Goal: Transaction & Acquisition: Subscribe to service/newsletter

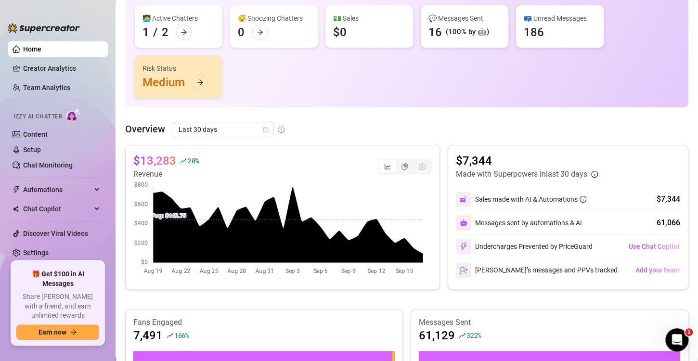
scroll to position [86, 0]
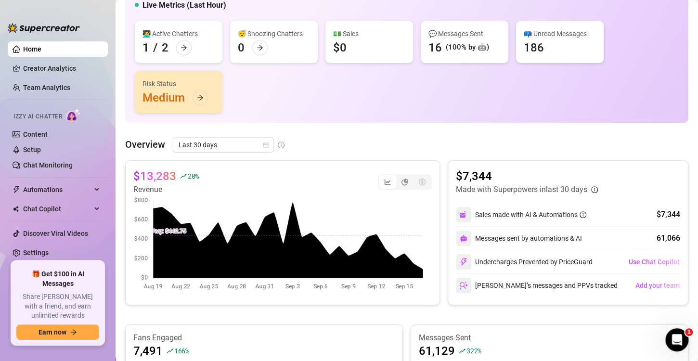
click at [73, 116] on img at bounding box center [73, 115] width 15 height 14
click at [197, 100] on icon "arrow-right" at bounding box center [200, 97] width 7 height 7
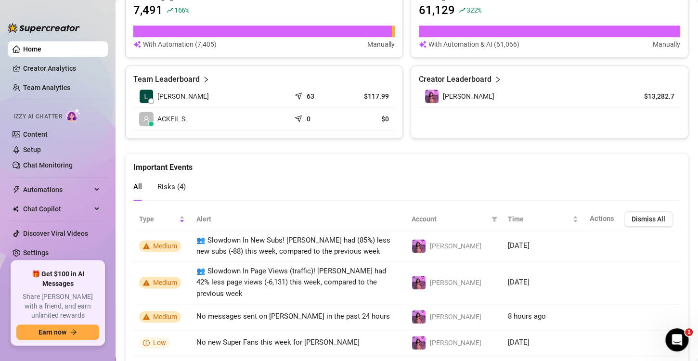
scroll to position [456, 0]
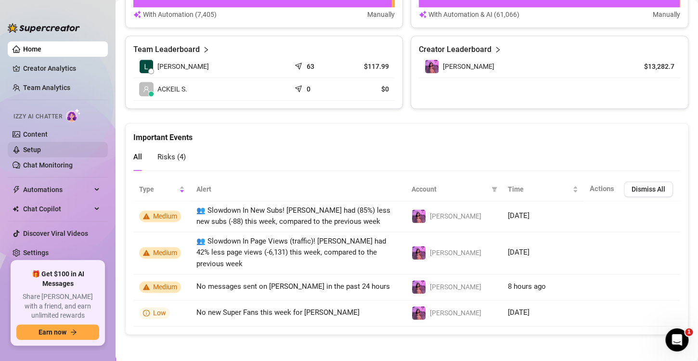
click at [29, 150] on link "Setup" at bounding box center [32, 150] width 18 height 8
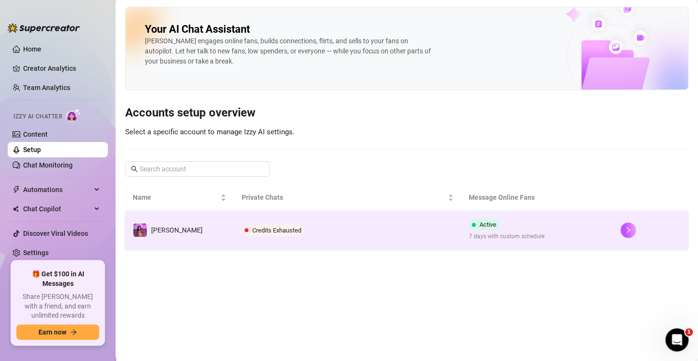
click at [256, 234] on span "Credits Exhausted" at bounding box center [273, 230] width 63 height 12
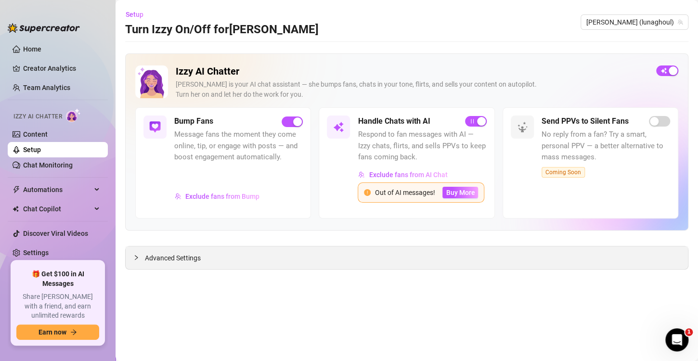
click at [139, 260] on div at bounding box center [139, 257] width 12 height 11
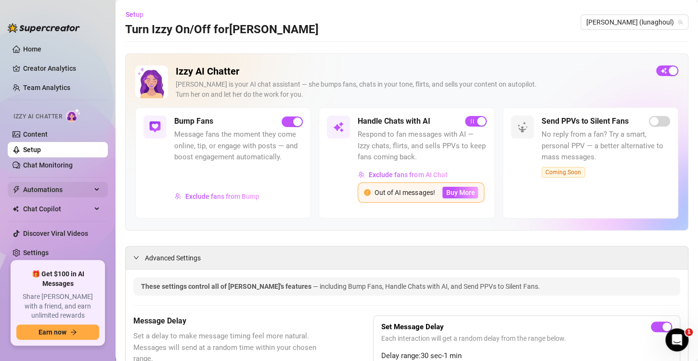
click at [52, 190] on span "Automations" at bounding box center [57, 189] width 68 height 15
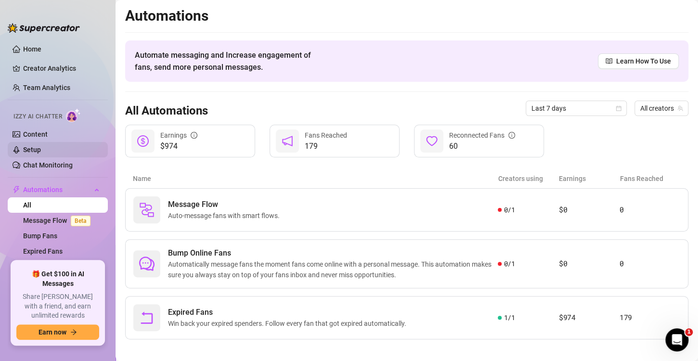
click at [36, 149] on link "Setup" at bounding box center [32, 150] width 18 height 8
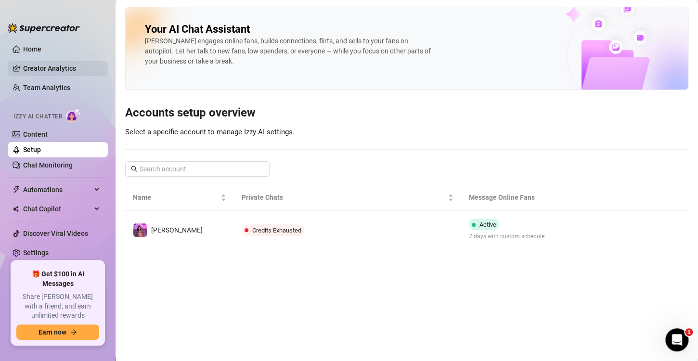
click at [34, 66] on link "Creator Analytics" at bounding box center [61, 68] width 77 height 15
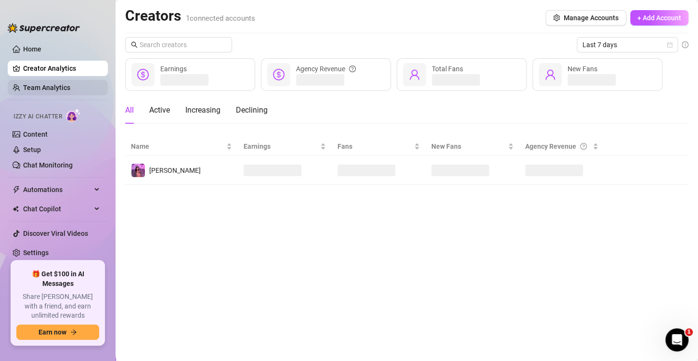
click at [38, 91] on link "Team Analytics" at bounding box center [46, 88] width 47 height 8
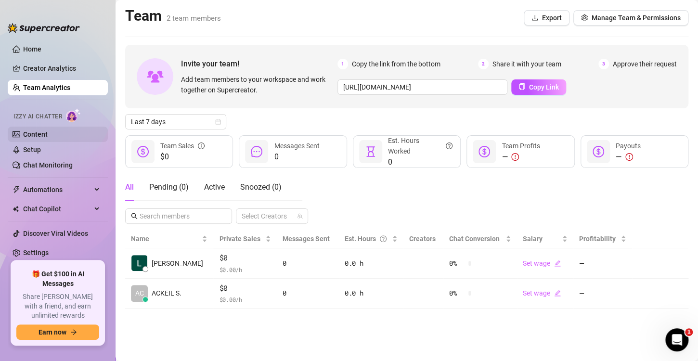
click at [28, 132] on link "Content" at bounding box center [35, 134] width 25 height 8
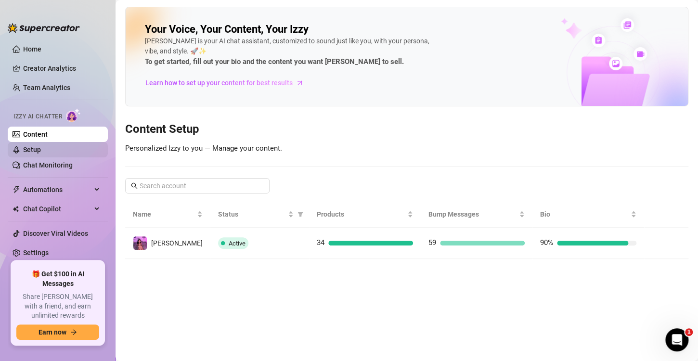
click at [34, 146] on link "Setup" at bounding box center [32, 150] width 18 height 8
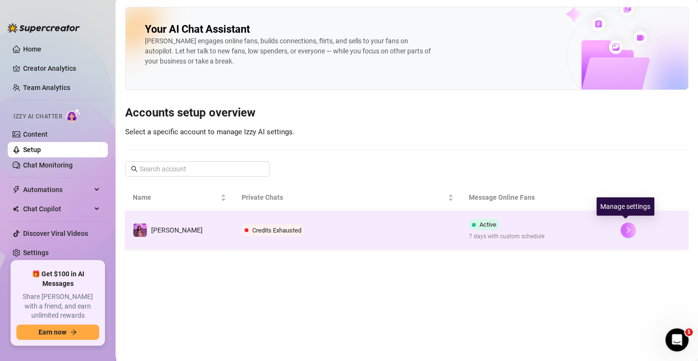
click at [621, 229] on button "button" at bounding box center [628, 229] width 15 height 15
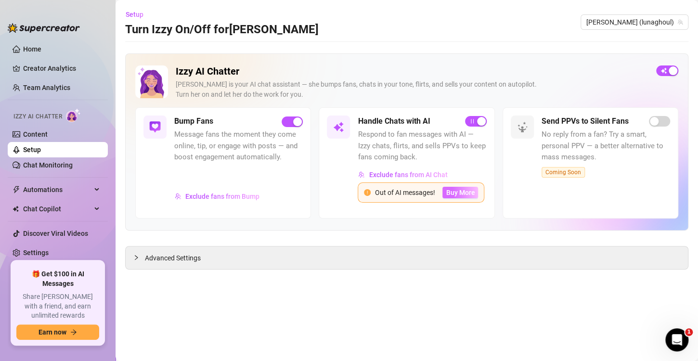
click at [444, 194] on button "Buy More" at bounding box center [460, 193] width 36 height 12
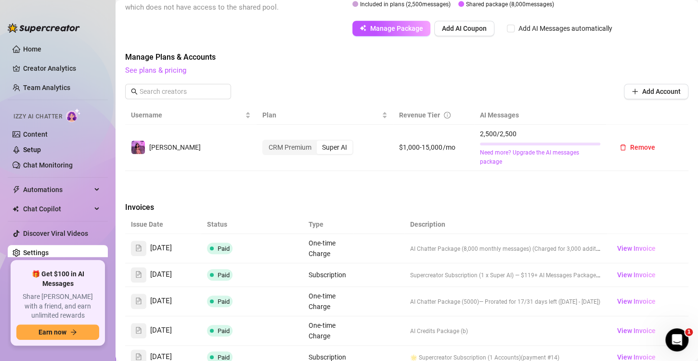
scroll to position [241, 0]
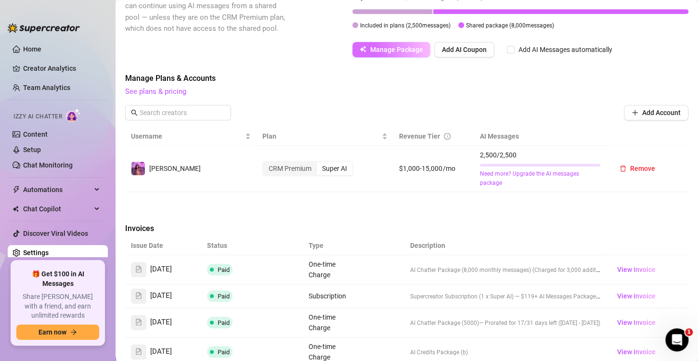
click at [380, 48] on span "Manage Package" at bounding box center [396, 50] width 53 height 8
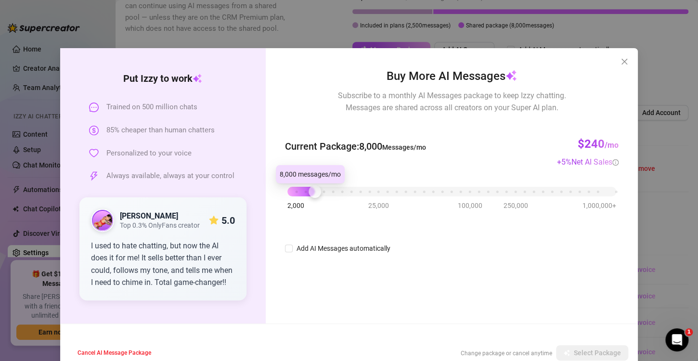
click at [309, 192] on div at bounding box center [315, 191] width 13 height 13
click at [318, 191] on div "2,000 25,000 100,000 250,000 1,000,000+" at bounding box center [451, 188] width 329 height 6
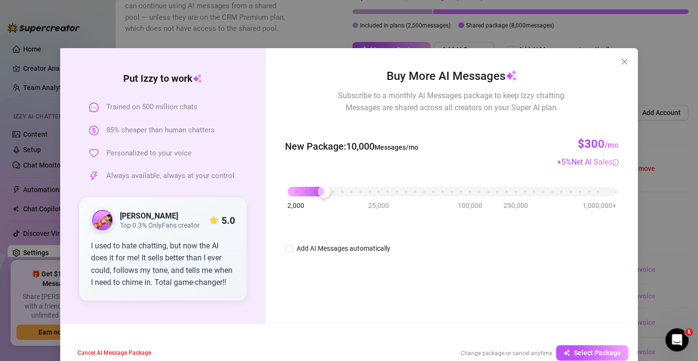
scroll to position [20, 0]
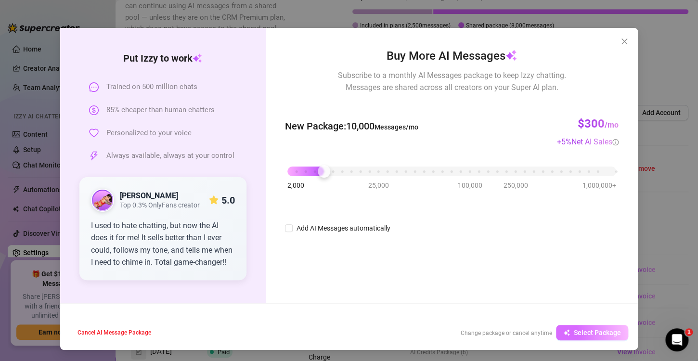
click at [596, 329] on span "Select Package" at bounding box center [597, 333] width 47 height 8
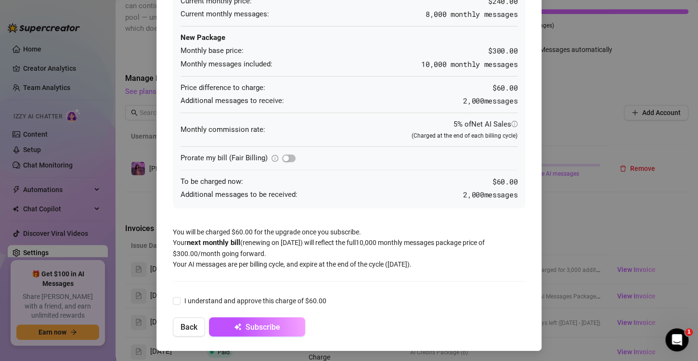
scroll to position [91, 0]
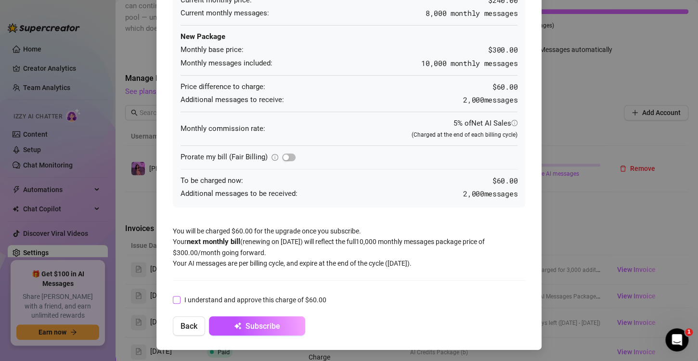
click at [173, 296] on input "I understand and approve this charge of $60.00" at bounding box center [176, 299] width 7 height 7
checkbox input "true"
click at [263, 326] on span "Subscribe" at bounding box center [263, 326] width 35 height 9
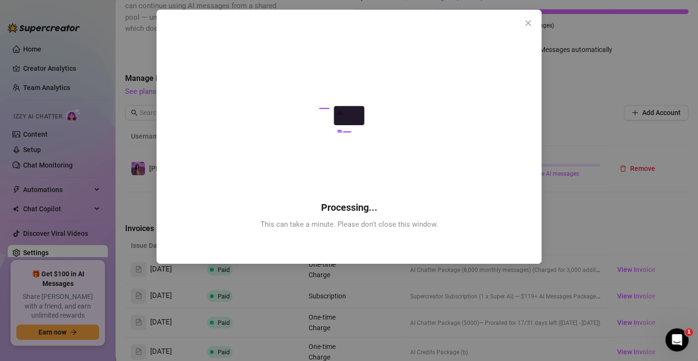
scroll to position [0, 0]
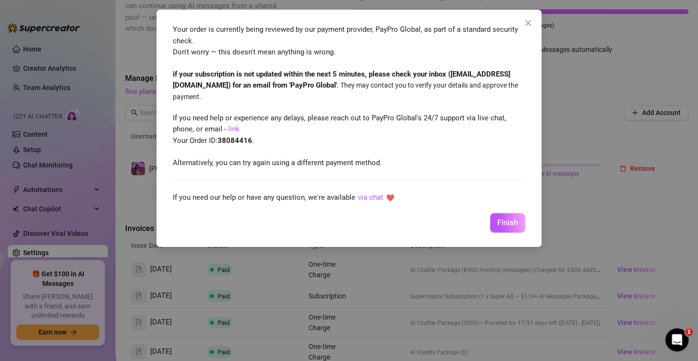
click at [226, 143] on strong "38084416" at bounding box center [235, 140] width 35 height 9
copy strong "38084416"
click at [506, 223] on span "Finish" at bounding box center [507, 222] width 21 height 9
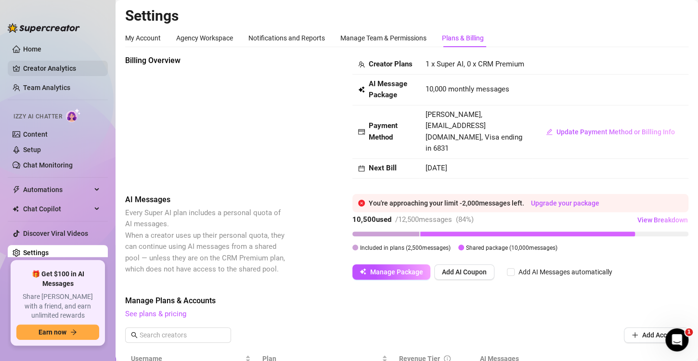
click at [63, 65] on link "Creator Analytics" at bounding box center [61, 68] width 77 height 15
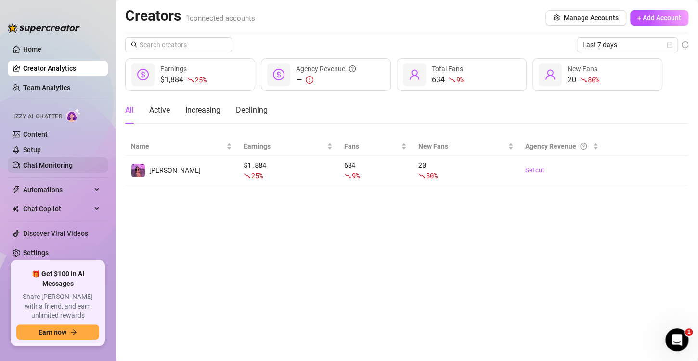
click at [40, 165] on link "Chat Monitoring" at bounding box center [48, 165] width 50 height 8
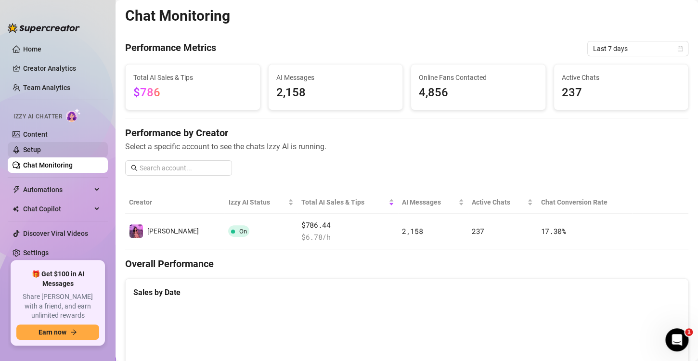
click at [38, 146] on link "Setup" at bounding box center [32, 150] width 18 height 8
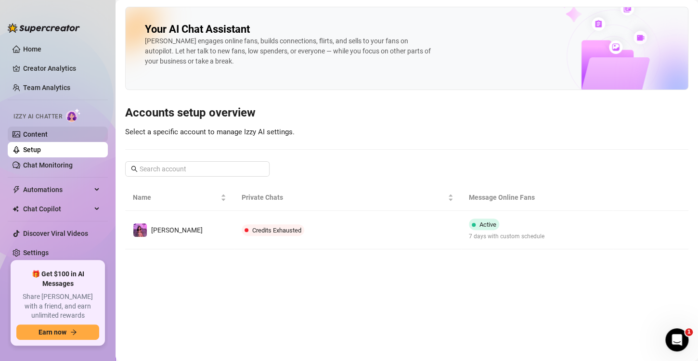
click at [43, 135] on link "Content" at bounding box center [35, 134] width 25 height 8
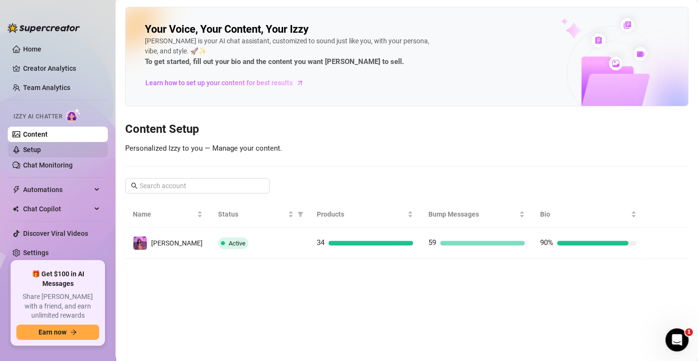
click at [41, 149] on link "Setup" at bounding box center [32, 150] width 18 height 8
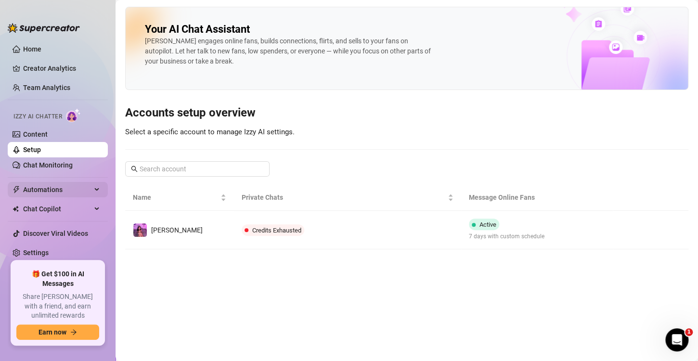
click at [52, 192] on span "Automations" at bounding box center [57, 189] width 68 height 15
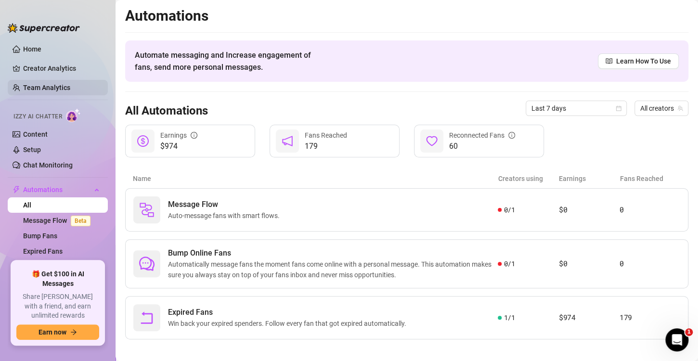
click at [36, 87] on link "Team Analytics" at bounding box center [46, 88] width 47 height 8
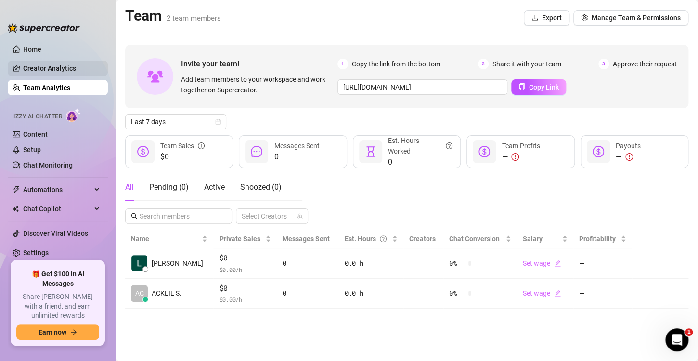
click at [48, 71] on link "Creator Analytics" at bounding box center [61, 68] width 77 height 15
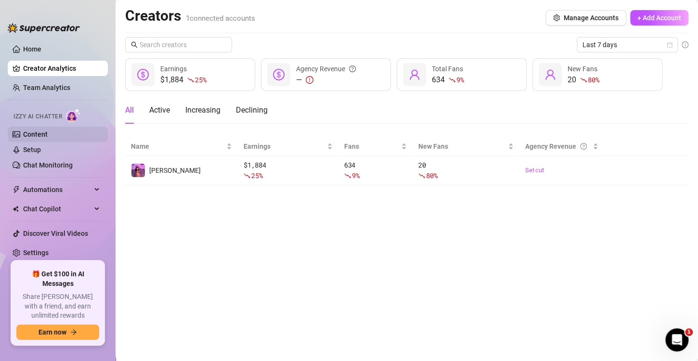
click at [39, 133] on link "Content" at bounding box center [35, 134] width 25 height 8
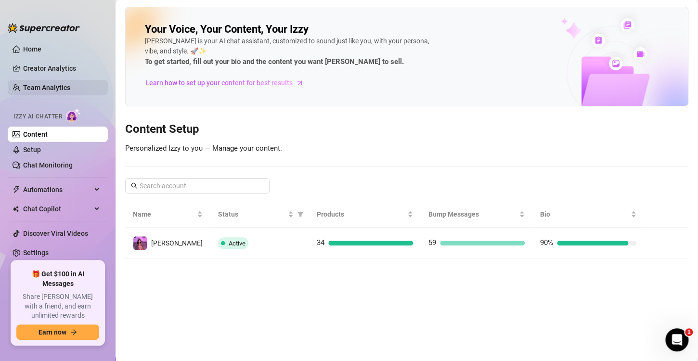
click at [40, 84] on link "Team Analytics" at bounding box center [46, 88] width 47 height 8
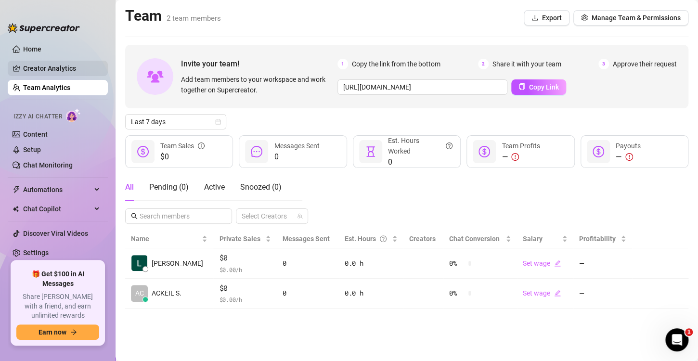
click at [46, 68] on link "Creator Analytics" at bounding box center [61, 68] width 77 height 15
